Goal: Task Accomplishment & Management: Complete application form

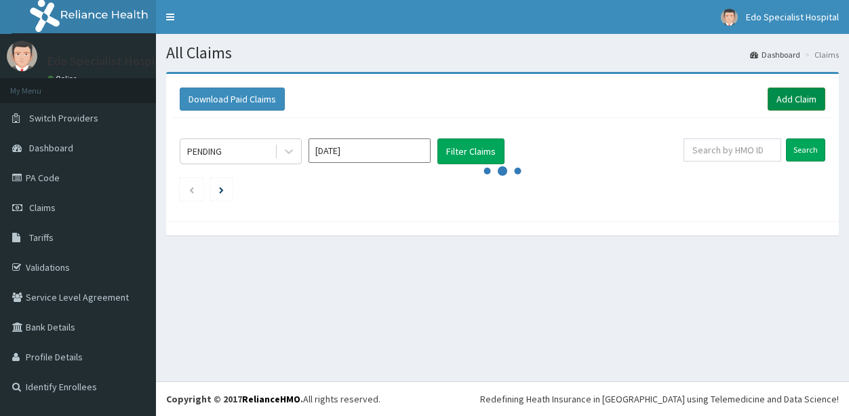
click at [793, 104] on link "Add Claim" at bounding box center [797, 98] width 58 height 23
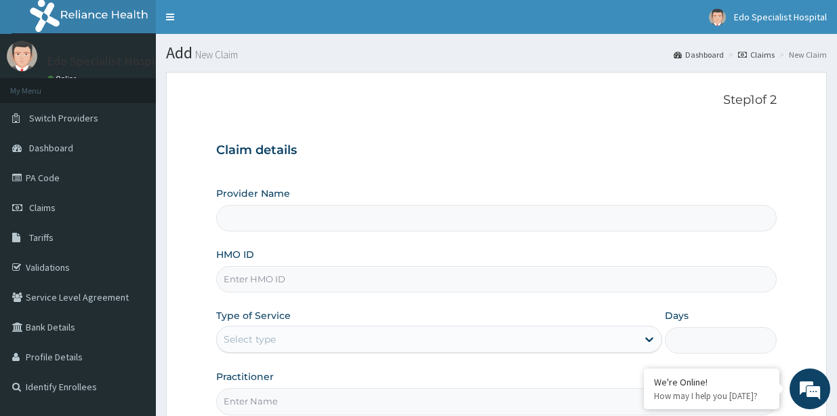
click at [390, 220] on input "Provider Name" at bounding box center [496, 218] width 561 height 26
type input "Edo specialist Hospital"
click at [252, 278] on input "HMO ID" at bounding box center [496, 279] width 561 height 26
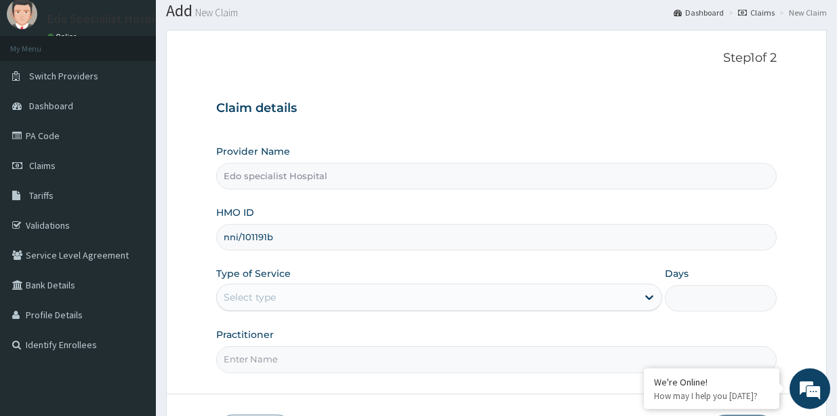
scroll to position [69, 0]
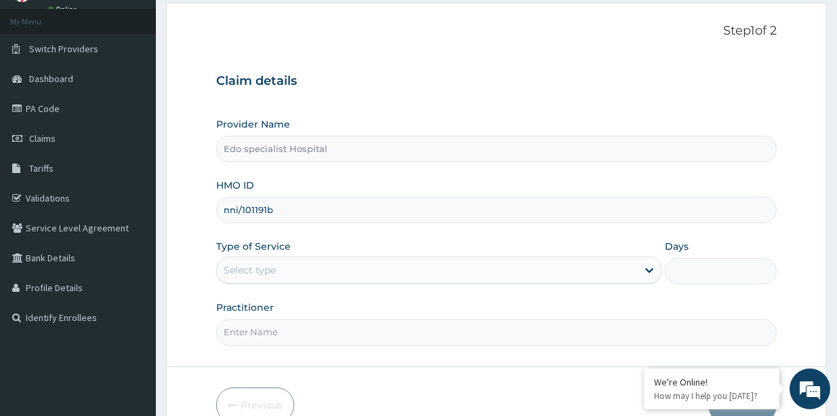
type input "nni/101191b"
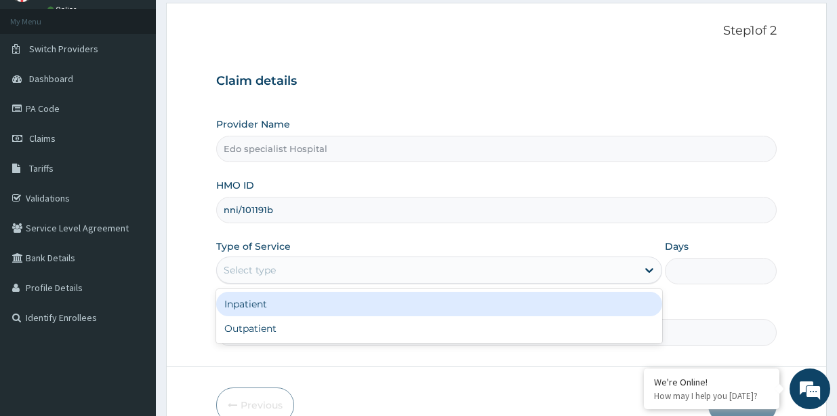
click at [281, 263] on div "Select type" at bounding box center [427, 270] width 420 height 22
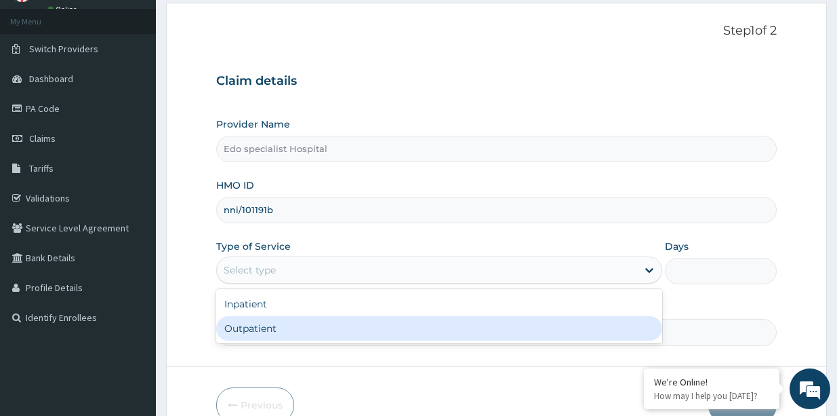
click at [276, 326] on div "Outpatient" at bounding box center [439, 328] width 446 height 24
type input "1"
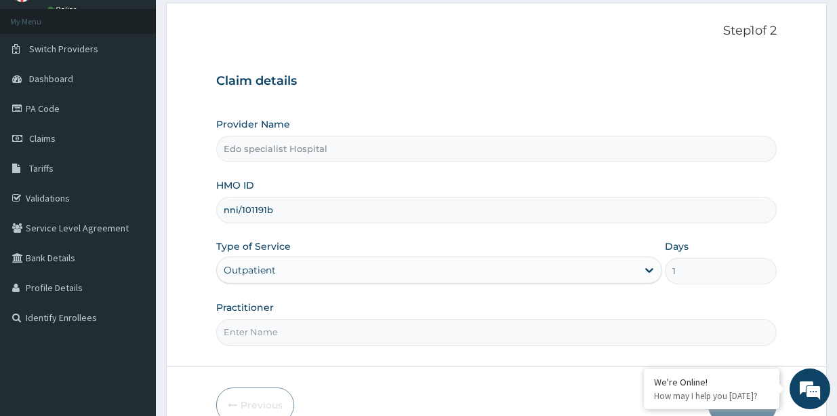
click at [272, 335] on input "Practitioner" at bounding box center [496, 332] width 561 height 26
drag, startPoint x: 286, startPoint y: 325, endPoint x: 291, endPoint y: 333, distance: 9.4
click at [286, 328] on input "Practitioner" at bounding box center [496, 332] width 561 height 26
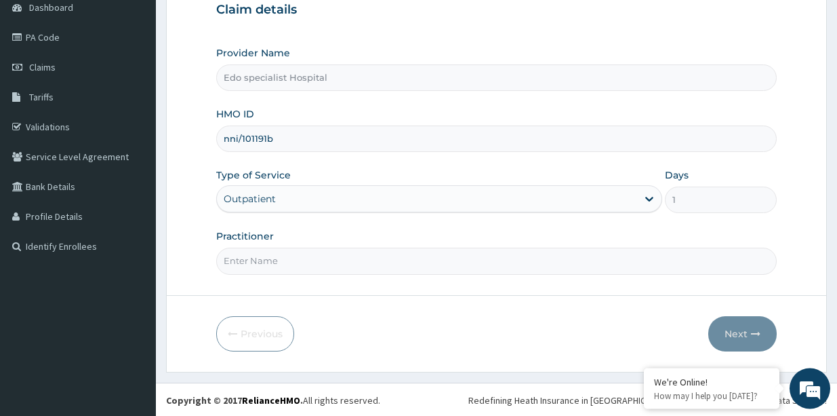
scroll to position [142, 0]
click at [326, 260] on input "Practitioner" at bounding box center [496, 259] width 561 height 26
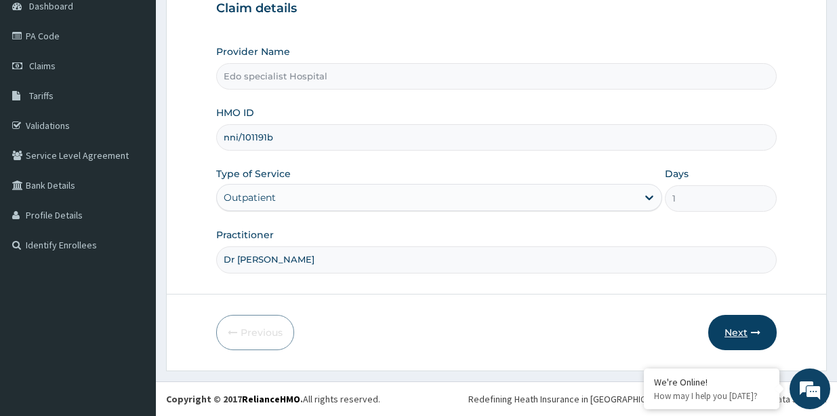
type input "Dr Lilian"
click at [748, 341] on button "Next" at bounding box center [743, 332] width 68 height 35
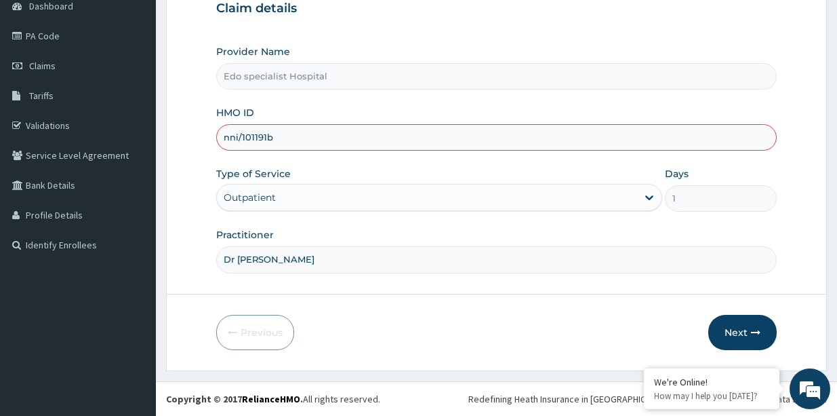
click at [238, 136] on input "nni/101191b" at bounding box center [496, 137] width 561 height 26
click at [730, 337] on button "Next" at bounding box center [743, 332] width 68 height 35
click at [720, 322] on button "Next" at bounding box center [743, 332] width 68 height 35
click at [747, 325] on button "Next" at bounding box center [743, 332] width 68 height 35
click at [747, 342] on button "Next" at bounding box center [743, 332] width 68 height 35
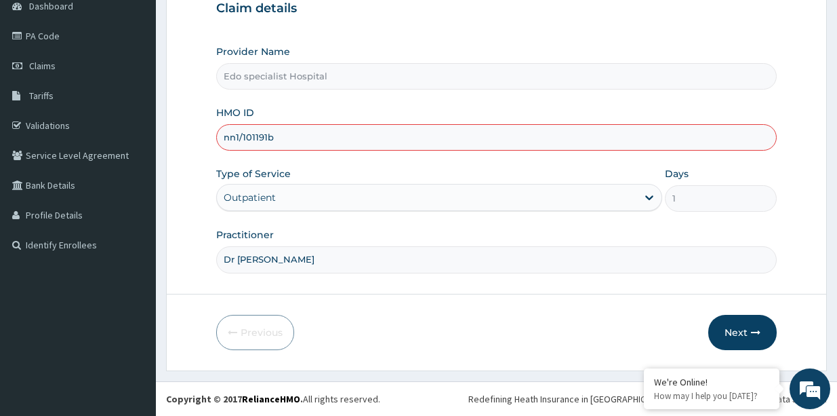
click at [354, 135] on input "nn1/101191b" at bounding box center [496, 137] width 561 height 26
type input "n"
click at [741, 333] on button "Next" at bounding box center [743, 332] width 68 height 35
click at [255, 137] on input "NNI/101191B" at bounding box center [496, 137] width 561 height 26
click at [272, 136] on input "NNI/101191B" at bounding box center [496, 137] width 561 height 26
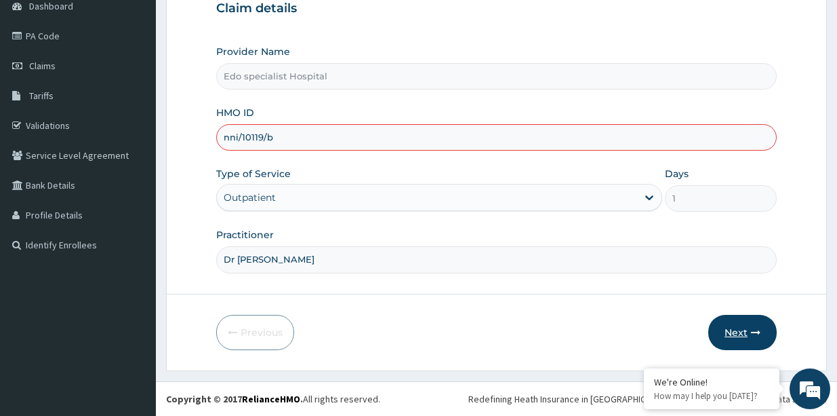
type input "nni/10119/b"
click at [734, 339] on button "Next" at bounding box center [743, 332] width 68 height 35
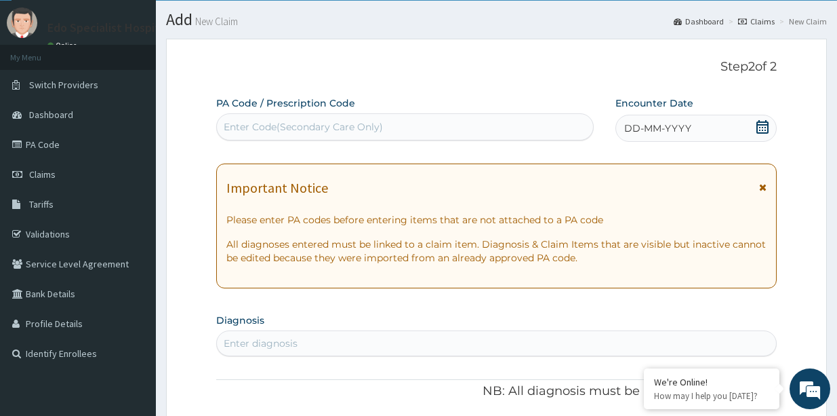
scroll to position [5, 0]
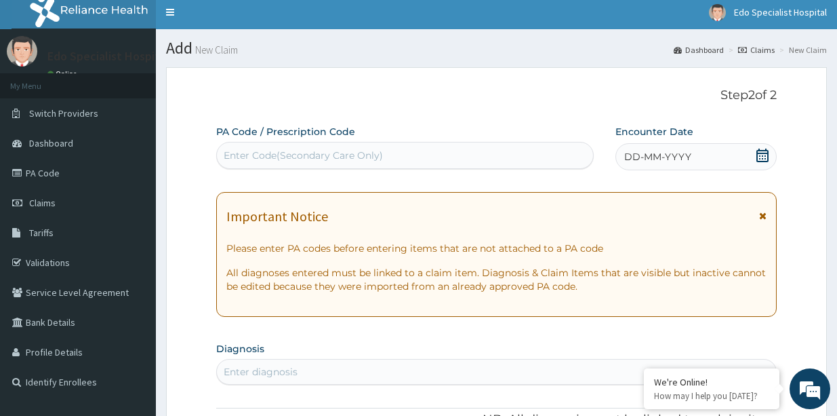
click at [473, 153] on div "Enter Code(Secondary Care Only)" at bounding box center [405, 155] width 376 height 22
paste input "PA/98B775"
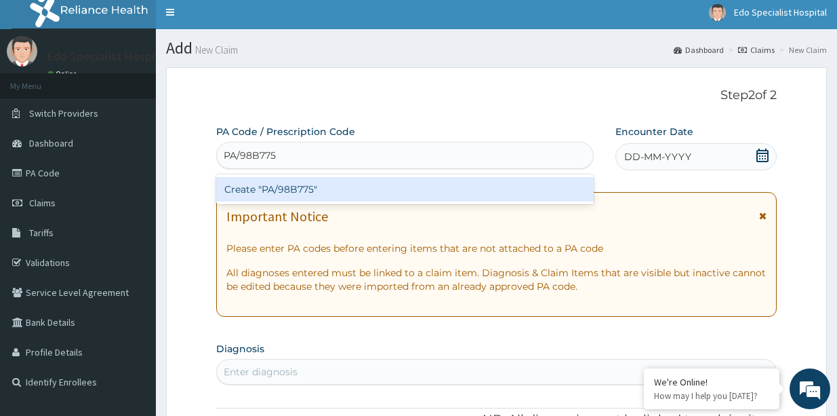
type input "PA/98B775"
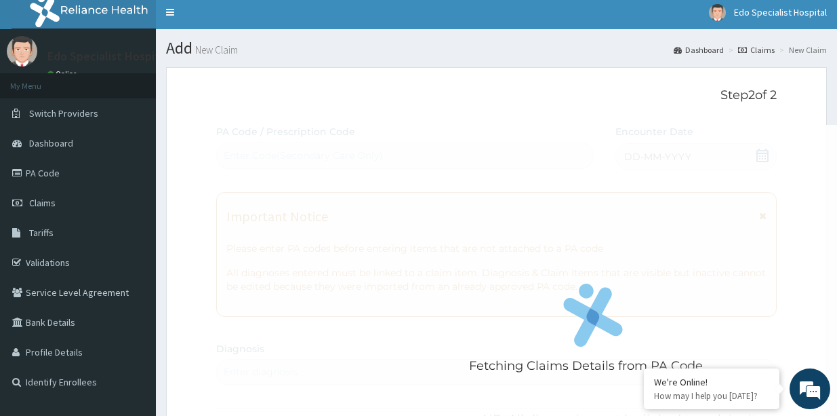
scroll to position [0, 0]
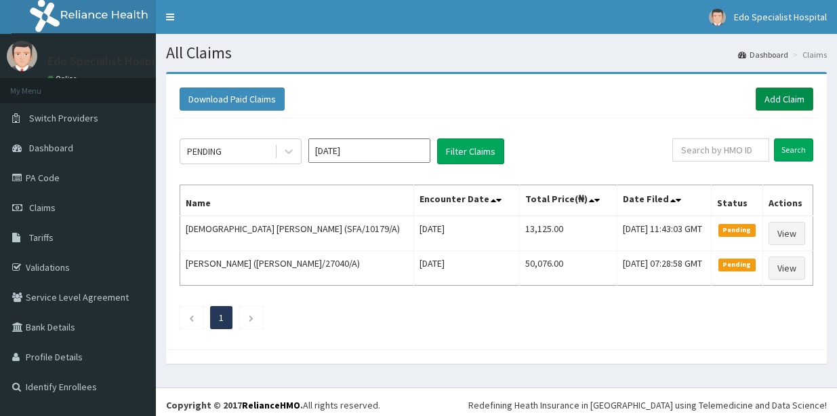
click at [764, 101] on link "Add Claim" at bounding box center [785, 98] width 58 height 23
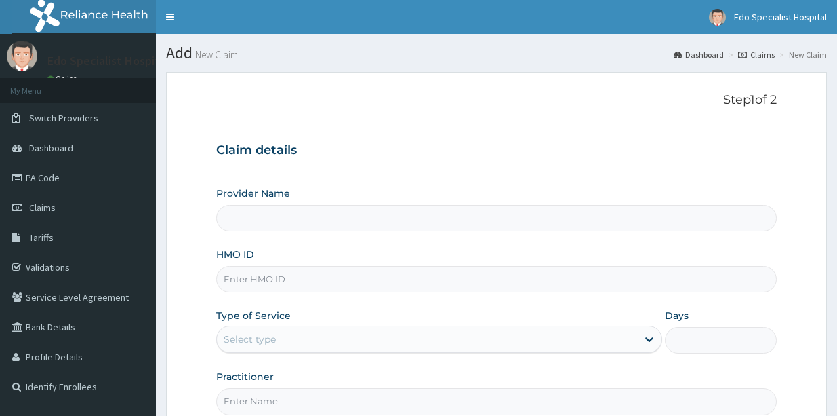
type input "Edo specialist Hospital"
click at [306, 280] on input "HMO ID" at bounding box center [496, 279] width 561 height 26
type input "nni/10119/b"
click at [363, 340] on div "Select type" at bounding box center [427, 339] width 420 height 22
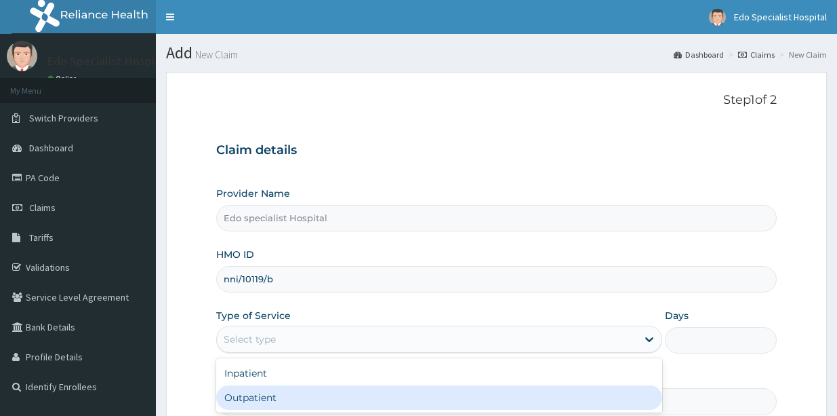
click at [332, 408] on div "Outpatient" at bounding box center [439, 397] width 446 height 24
type input "1"
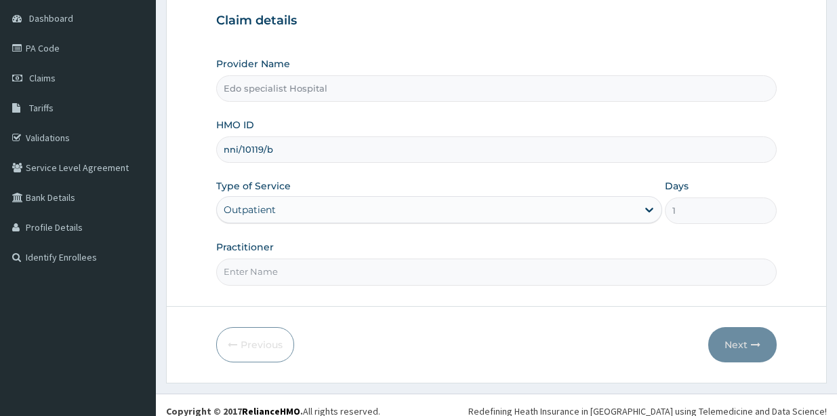
scroll to position [138, 0]
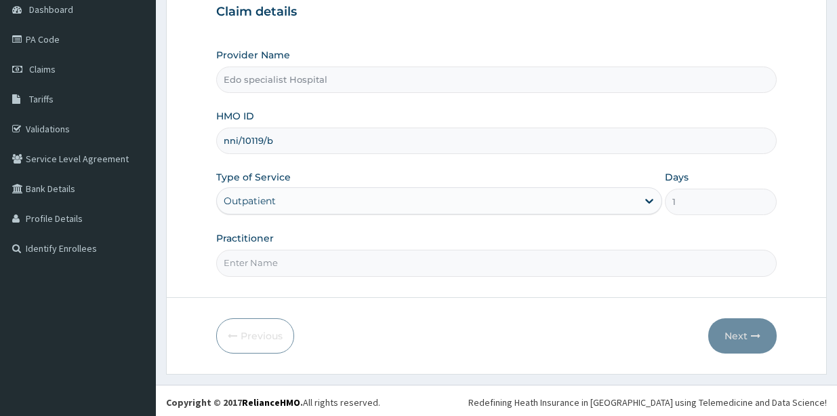
click at [410, 266] on input "Practitioner" at bounding box center [496, 263] width 561 height 26
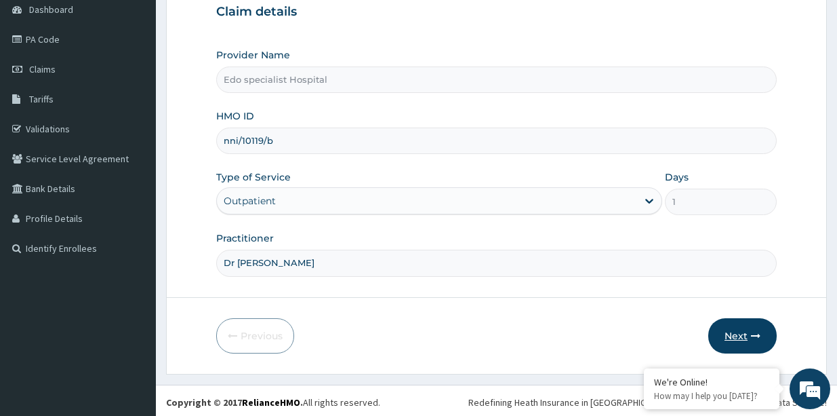
type input "Dr Lilian"
click at [750, 332] on button "Next" at bounding box center [743, 335] width 68 height 35
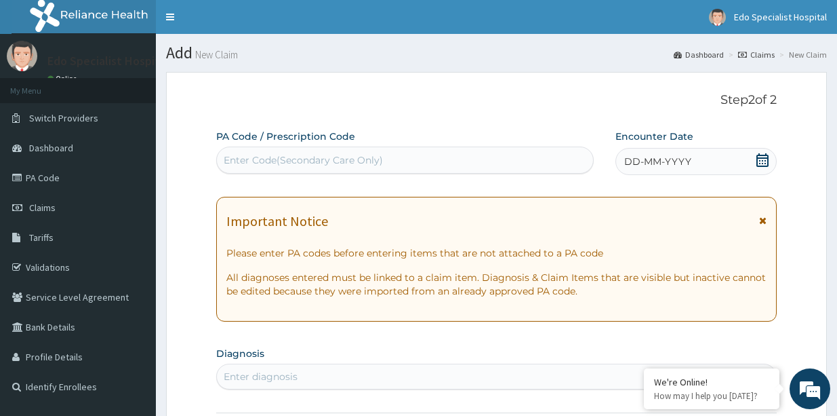
scroll to position [0, 0]
click at [526, 159] on div "Enter Code(Secondary Care Only)" at bounding box center [405, 160] width 376 height 22
paste input "PA/98B775"
type input "PA/98B775"
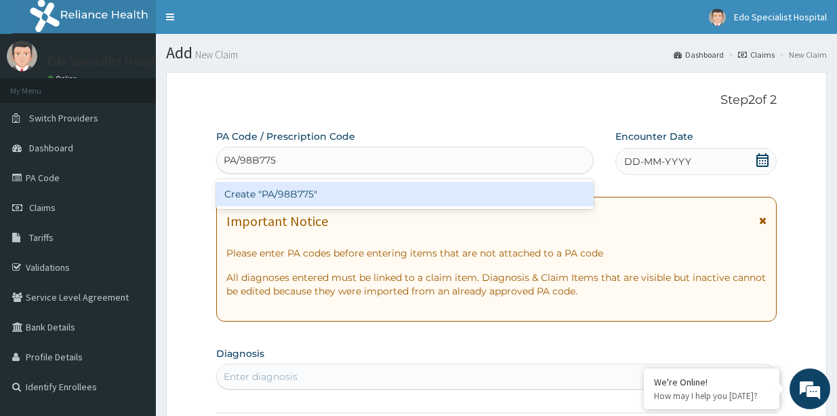
click at [452, 203] on div "Create "PA/98B775"" at bounding box center [405, 194] width 378 height 24
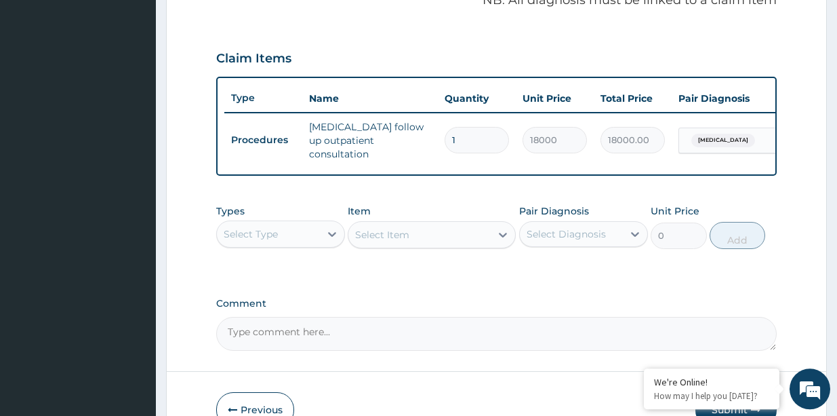
scroll to position [517, 0]
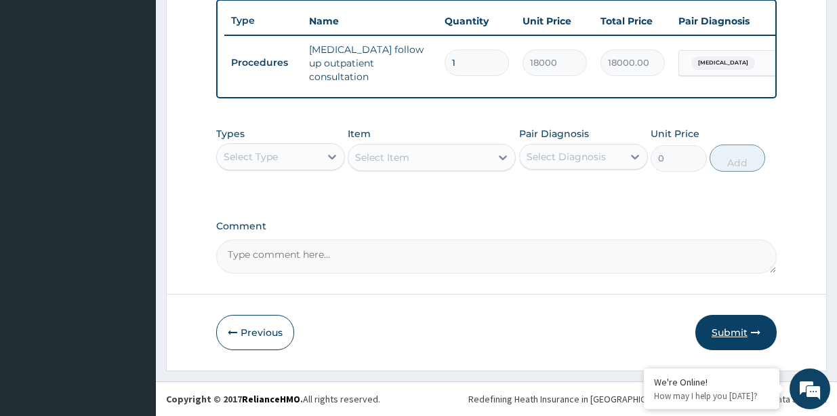
click at [730, 335] on button "Submit" at bounding box center [736, 332] width 81 height 35
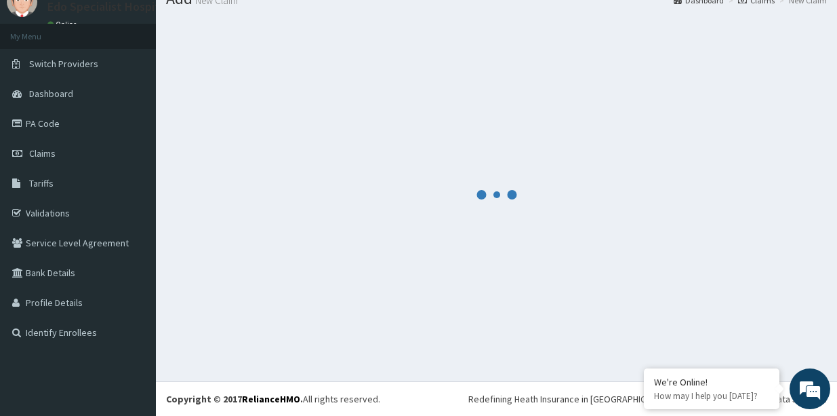
scroll to position [54, 0]
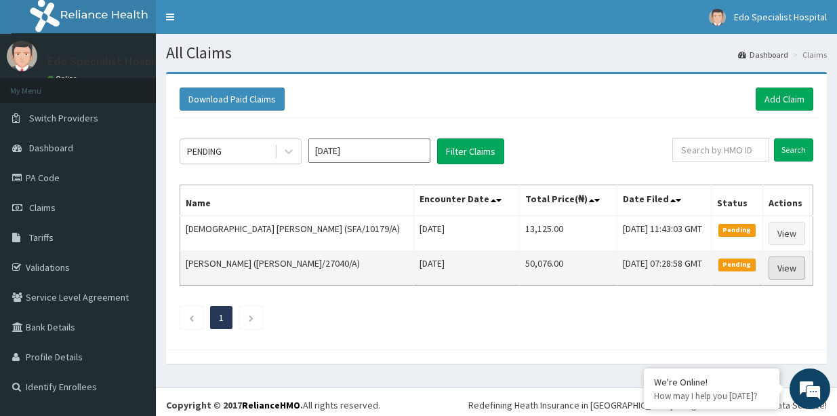
click at [789, 269] on link "View" at bounding box center [787, 267] width 37 height 23
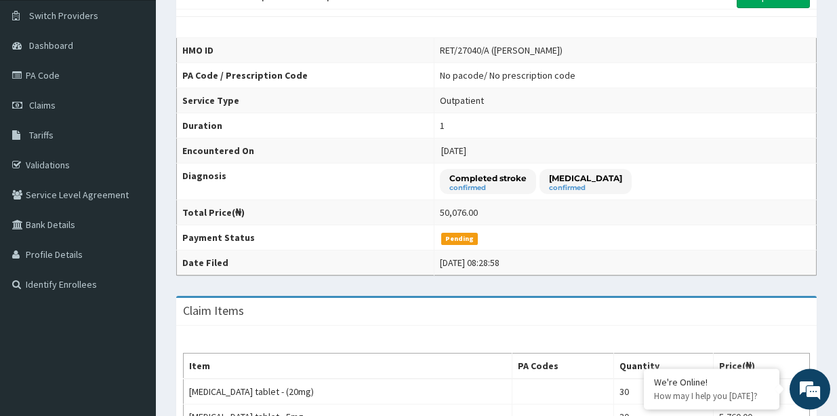
scroll to position [73, 0]
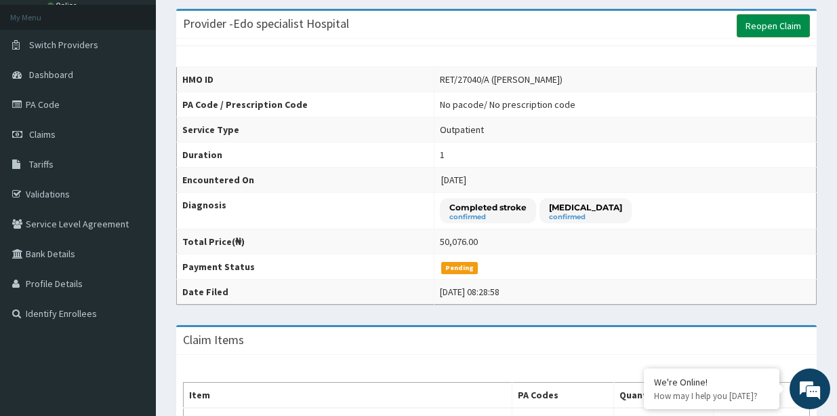
click at [779, 22] on link "Reopen Claim" at bounding box center [773, 25] width 73 height 23
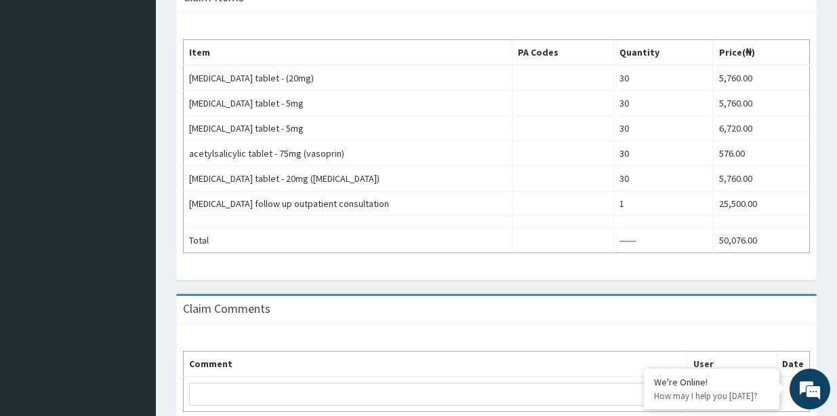
scroll to position [488, 0]
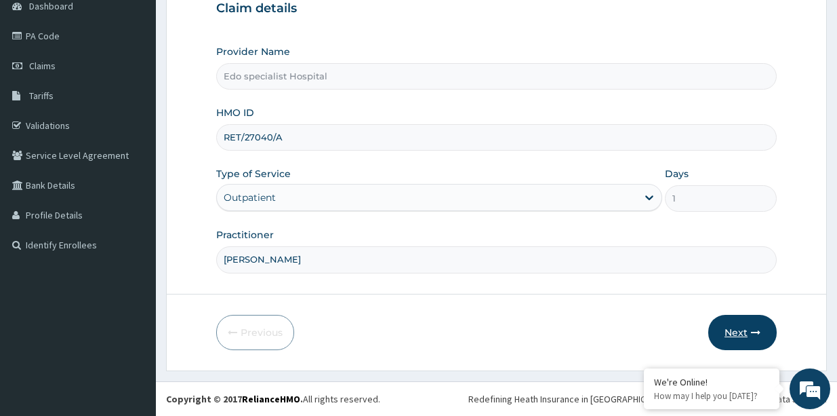
click at [737, 331] on button "Next" at bounding box center [743, 332] width 68 height 35
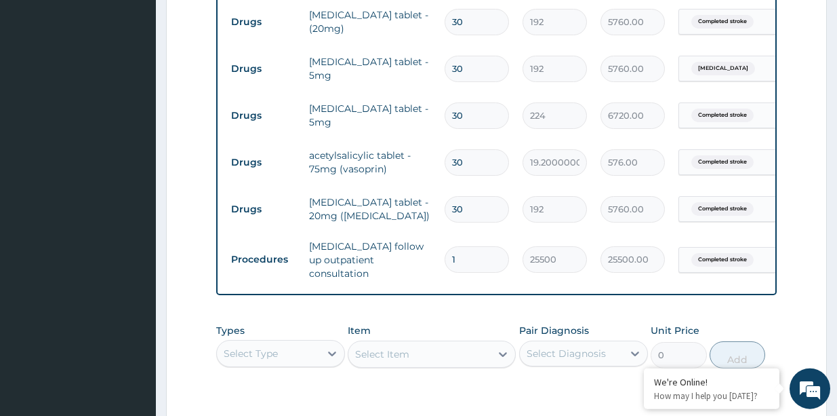
scroll to position [669, 0]
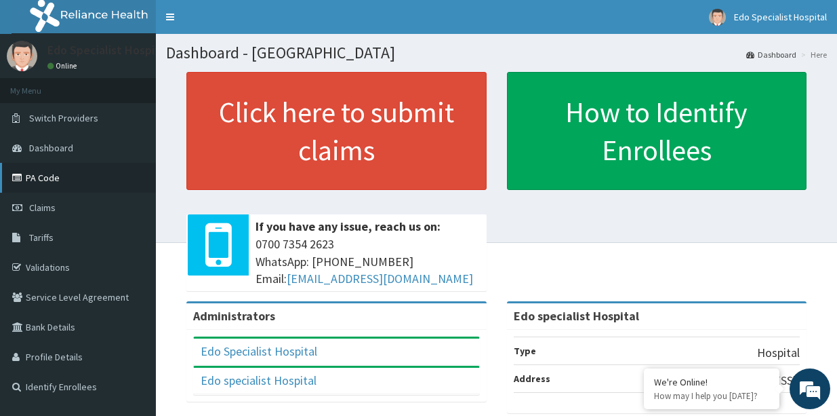
click at [37, 178] on link "PA Code" at bounding box center [78, 178] width 156 height 30
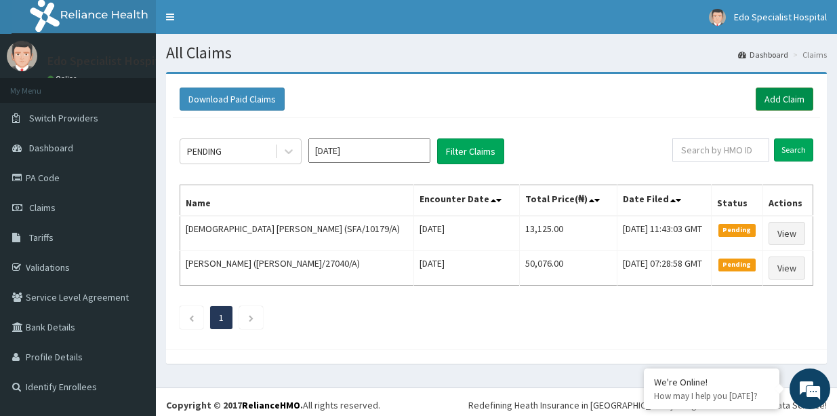
click at [783, 93] on link "Add Claim" at bounding box center [785, 98] width 58 height 23
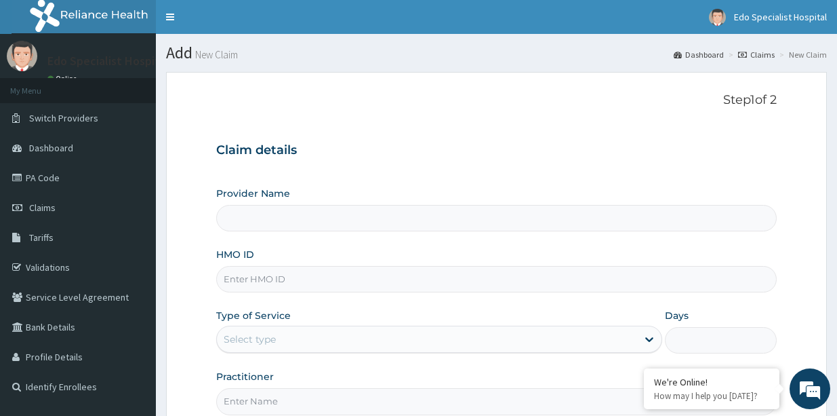
type input "Edo specialist Hospital"
